Goal: Information Seeking & Learning: Learn about a topic

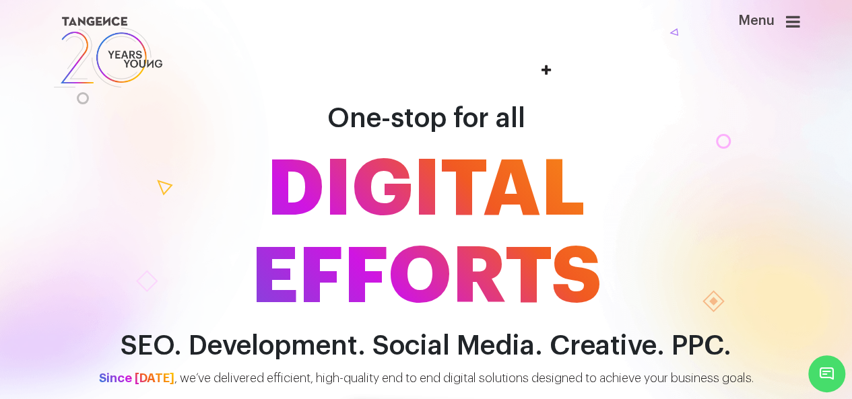
click at [790, 18] on icon at bounding box center [793, 21] width 14 height 16
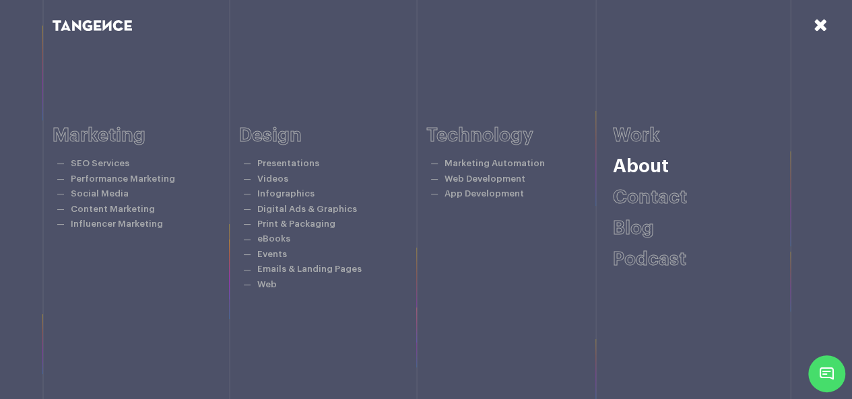
click at [624, 162] on link "About" at bounding box center [641, 166] width 56 height 19
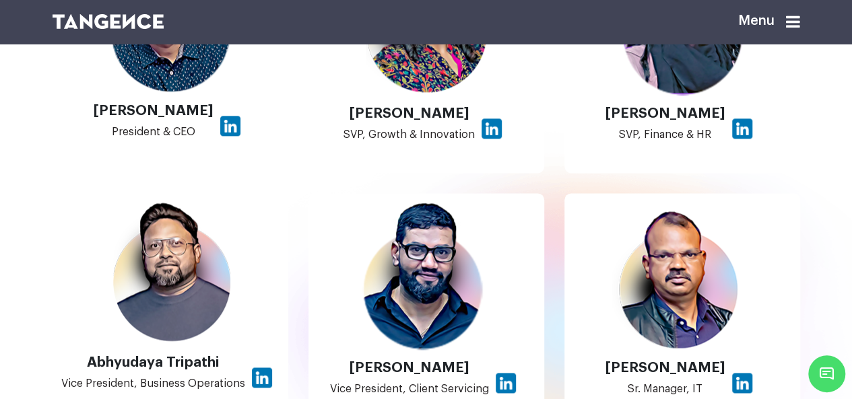
scroll to position [673, 0]
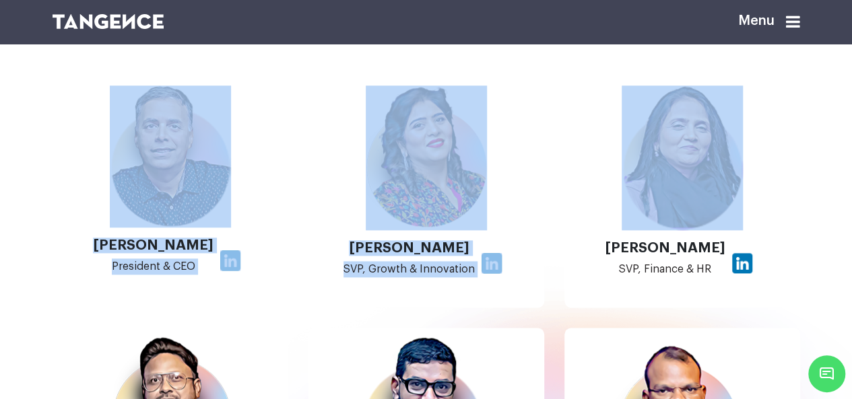
drag, startPoint x: 1, startPoint y: 274, endPoint x: 762, endPoint y: 294, distance: 761.1
click at [762, 294] on section "Our Team Manish Mehta President & CEO Ruchi Pardal SVP, Growth & Innovation Chi…" at bounding box center [426, 321] width 852 height 624
click at [766, 230] on div at bounding box center [682, 158] width 222 height 145
drag, startPoint x: 40, startPoint y: 238, endPoint x: 838, endPoint y: 239, distance: 798.6
click at [838, 239] on section "Our Team Manish Mehta President & CEO Ruchi Pardal SVP, Growth & Innovation Chi…" at bounding box center [426, 321] width 852 height 624
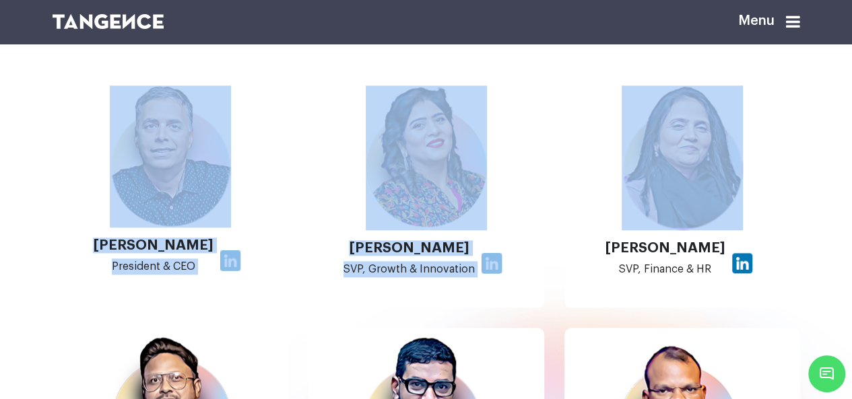
drag, startPoint x: 0, startPoint y: 197, endPoint x: 38, endPoint y: 185, distance: 39.6
click at [0, 197] on section "Our Team Manish Mehta President & CEO Ruchi Pardal SVP, Growth & Innovation Chi…" at bounding box center [426, 321] width 852 height 624
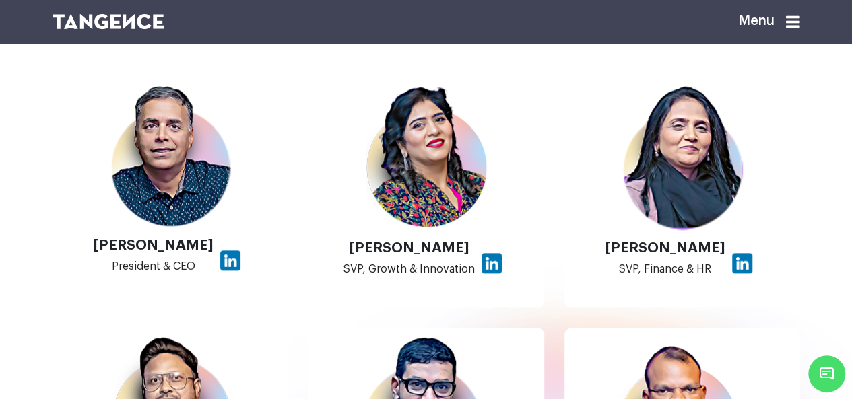
click at [395, 48] on h2 "Our Team" at bounding box center [426, 33] width 747 height 31
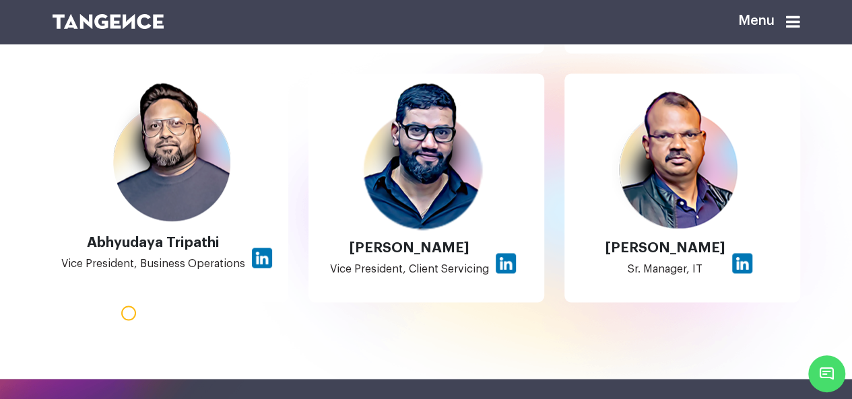
scroll to position [1010, 0]
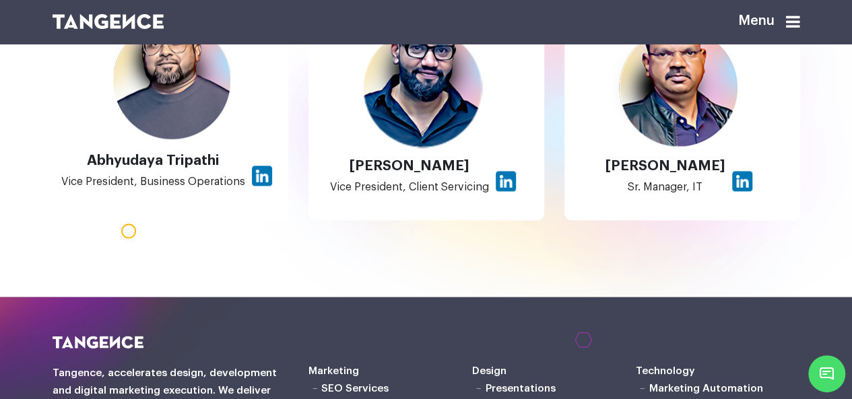
click at [256, 186] on img at bounding box center [262, 176] width 20 height 20
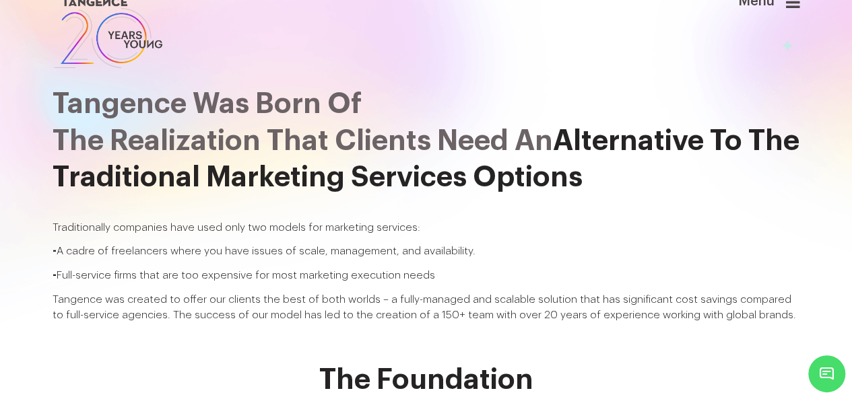
scroll to position [0, 0]
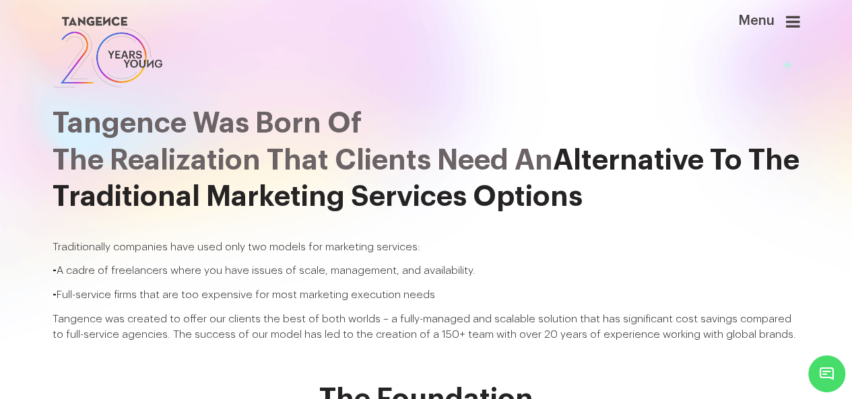
click at [796, 32] on div "Menu" at bounding box center [746, 28] width 108 height 30
click at [791, 14] on icon at bounding box center [793, 21] width 14 height 16
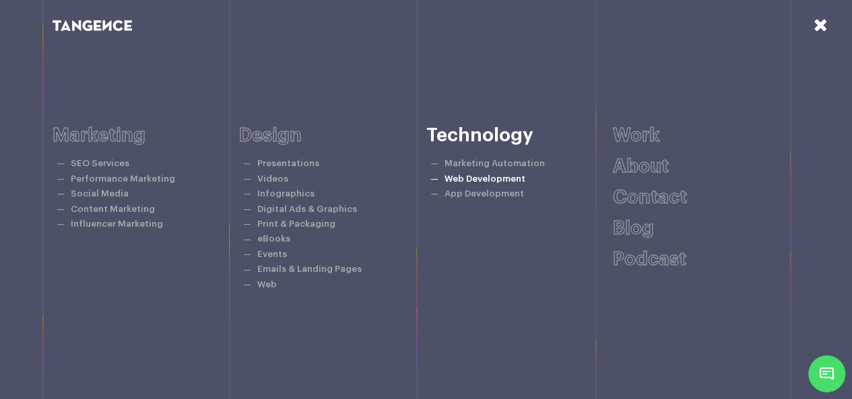
click at [475, 180] on link "Web Development" at bounding box center [484, 178] width 81 height 9
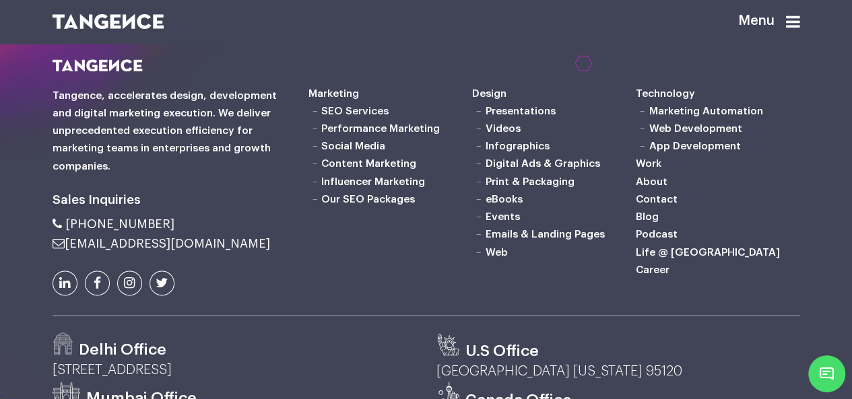
scroll to position [3367, 0]
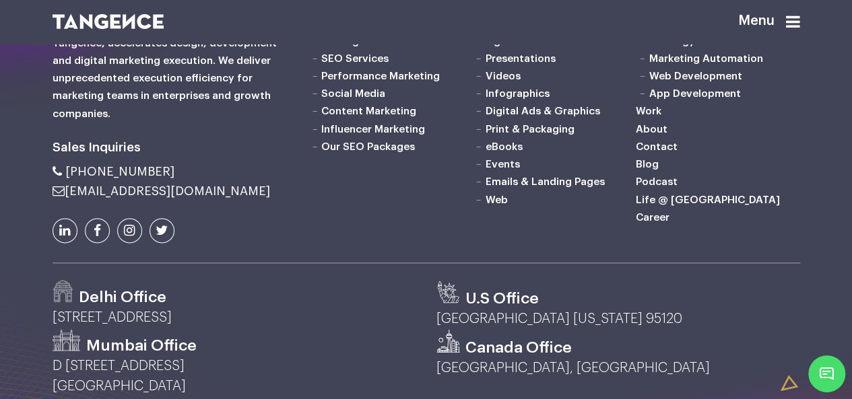
click at [688, 81] on link "Web Development" at bounding box center [695, 76] width 93 height 11
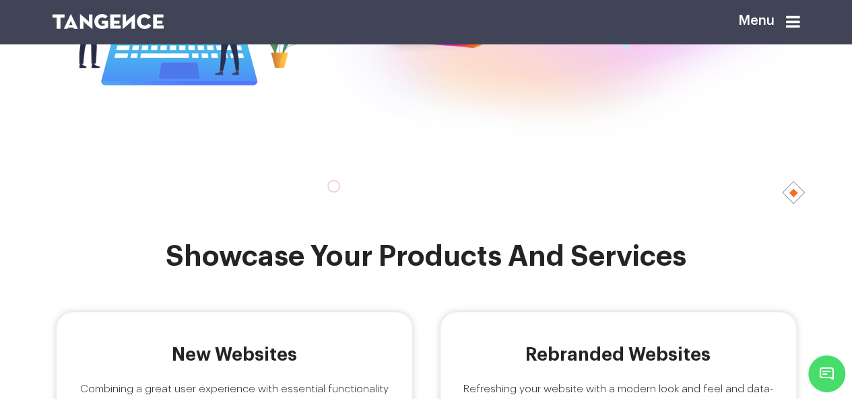
scroll to position [202, 0]
